Goal: Task Accomplishment & Management: Use online tool/utility

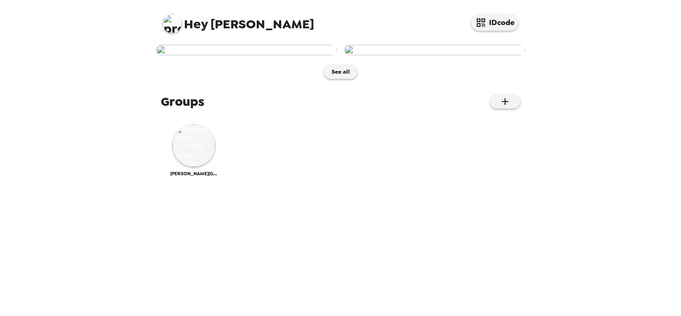
scroll to position [95, 0]
click at [196, 167] on img at bounding box center [194, 145] width 43 height 43
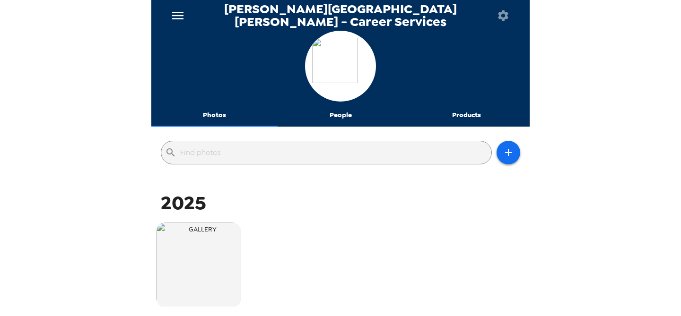
scroll to position [134, 0]
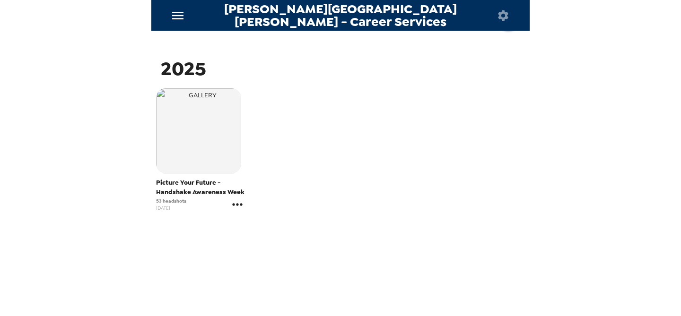
click at [238, 205] on icon "gallery menu" at bounding box center [237, 204] width 10 height 2
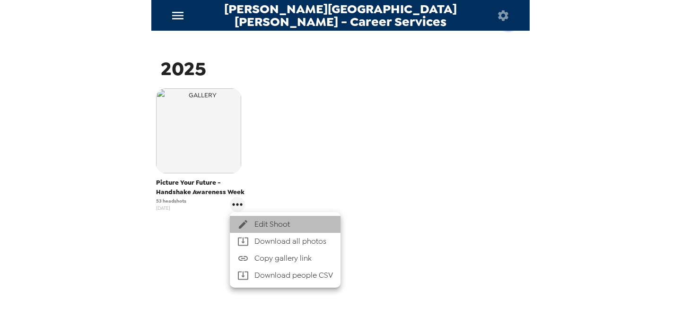
click at [262, 225] on span "Edit Shoot" at bounding box center [294, 224] width 79 height 11
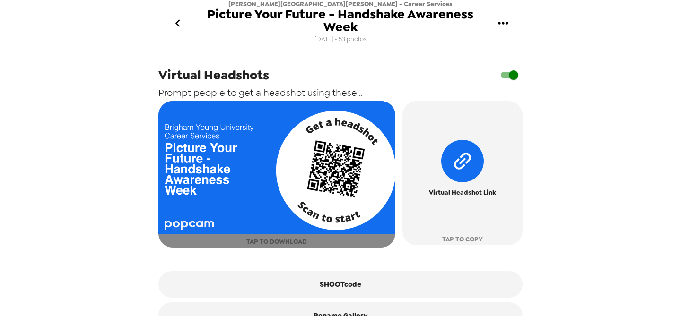
scroll to position [483, 0]
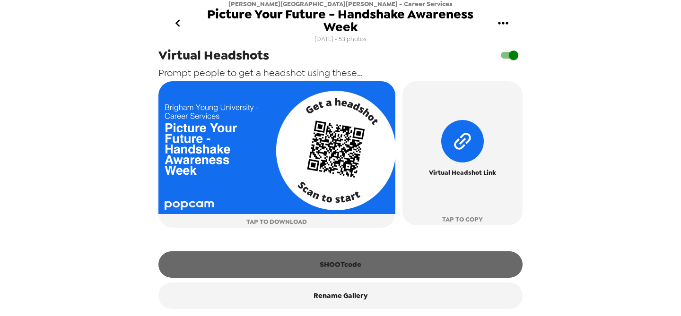
click at [333, 260] on button "SHOOTcode" at bounding box center [340, 265] width 364 height 26
